Goal: Communication & Community: Answer question/provide support

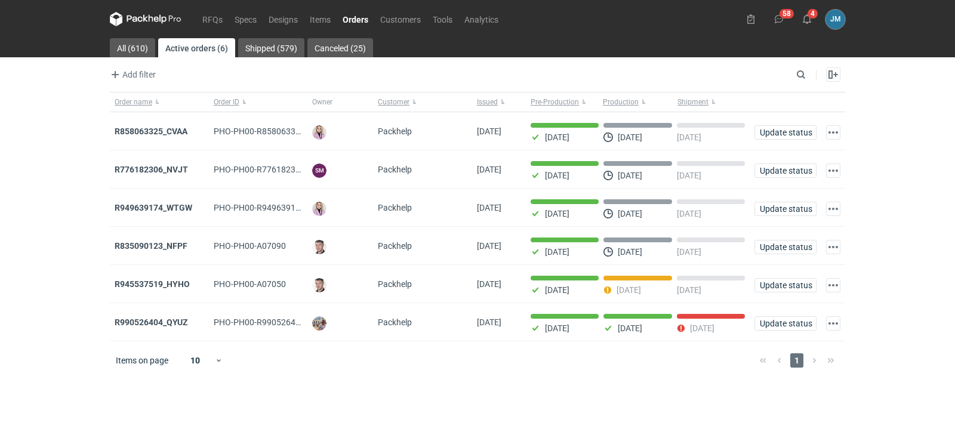
click at [141, 22] on icon at bounding box center [146, 19] width 72 height 14
click at [172, 324] on strong "R990526404_QYUZ" at bounding box center [151, 323] width 73 height 10
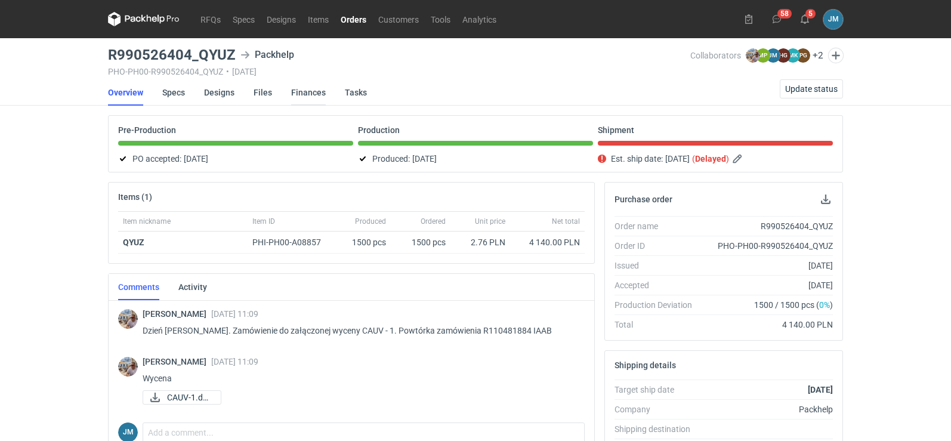
click at [310, 96] on link "Finances" at bounding box center [308, 92] width 35 height 26
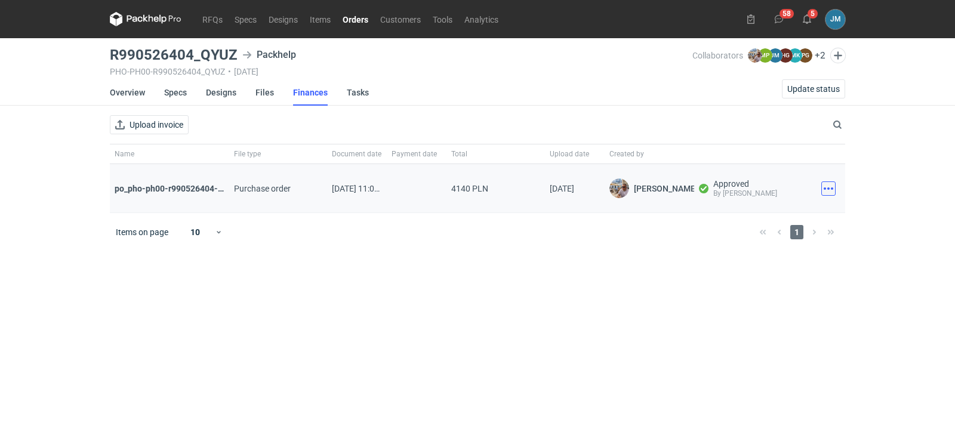
click at [833, 190] on button "button" at bounding box center [828, 188] width 14 height 14
click at [784, 214] on button "Download" at bounding box center [776, 214] width 110 height 19
click at [152, 20] on icon at bounding box center [146, 19] width 72 height 14
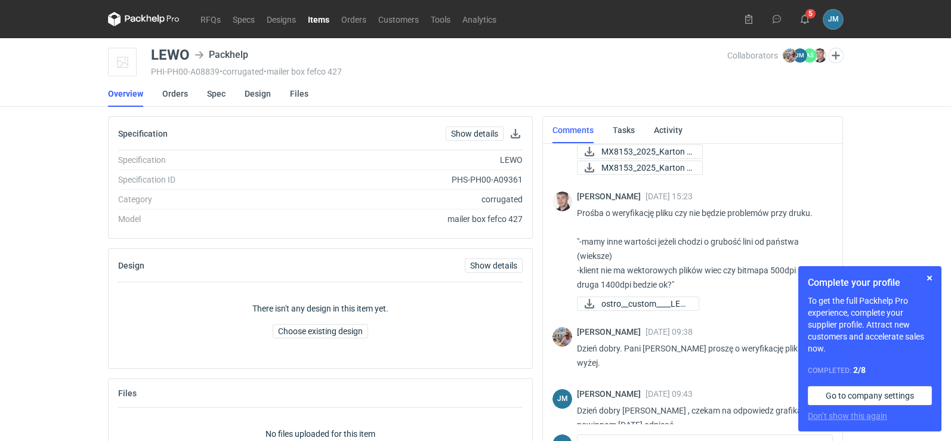
scroll to position [125, 0]
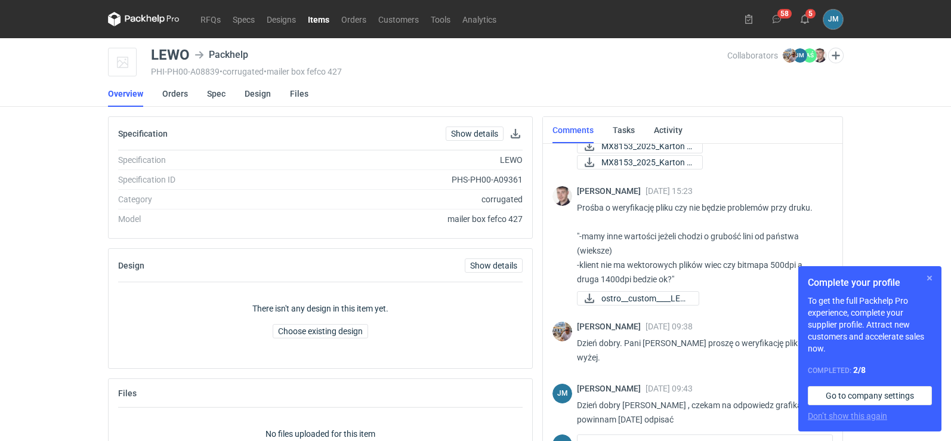
click at [927, 278] on button "button" at bounding box center [930, 278] width 14 height 14
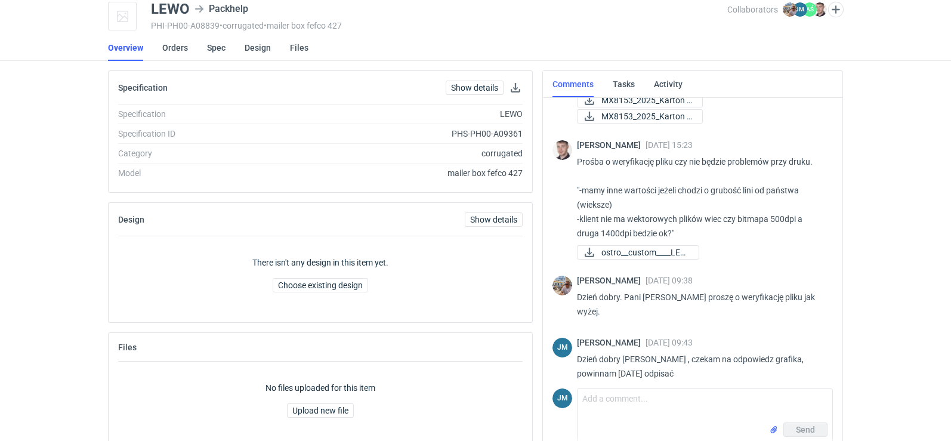
scroll to position [67, 0]
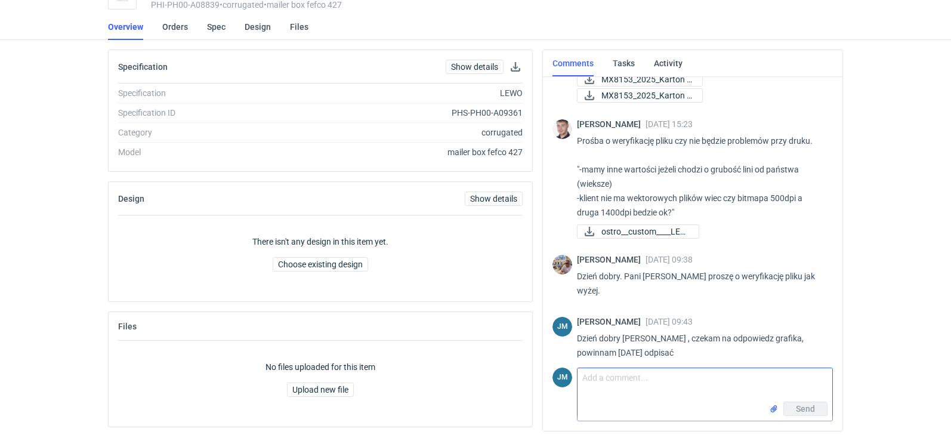
click at [597, 384] on textarea "Comment message" at bounding box center [705, 384] width 255 height 33
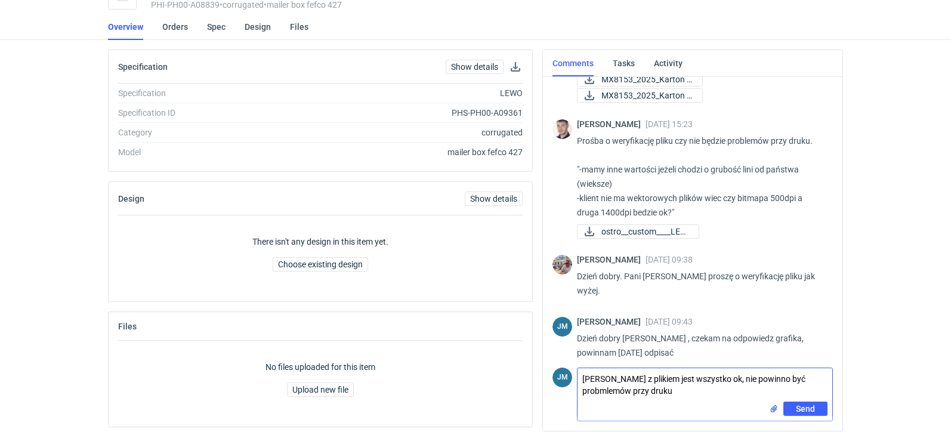
click at [632, 393] on textarea "[PERSON_NAME] z plikiem jest wszystko ok, nie powinno być probmlemów przy druku" at bounding box center [705, 384] width 255 height 33
click at [678, 395] on textarea "[PERSON_NAME] z plikiem jest wszystko ok, nie powinno być probmlemu przy druku" at bounding box center [705, 384] width 255 height 33
type textarea "[PERSON_NAME] z plikiem jest wszystko ok, nie powinno być probmlemu przy druku"
click at [802, 414] on button "Send" at bounding box center [806, 409] width 44 height 14
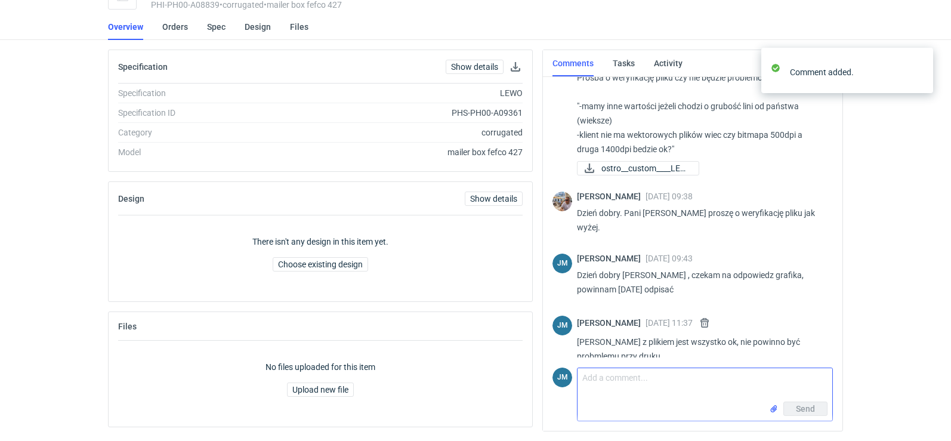
scroll to position [192, 0]
